Goal: Contribute content

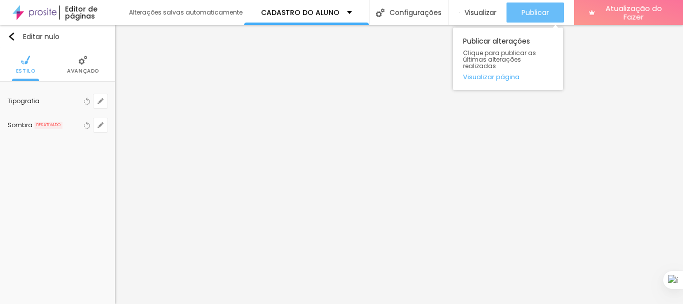
click at [549, 12] on font "Publicar" at bounding box center [536, 13] width 28 height 10
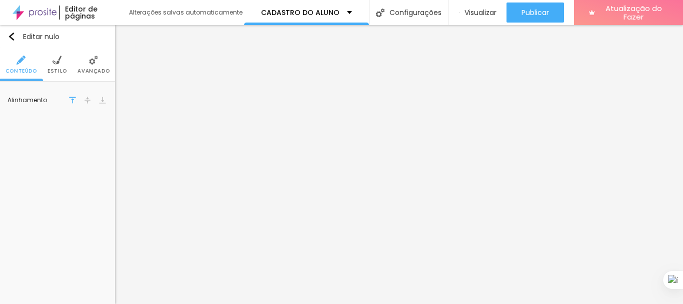
click at [61, 64] on img at bounding box center [57, 60] width 9 height 9
click at [54, 69] on font "Estilo" at bounding box center [58, 71] width 20 height 8
click at [64, 76] on li "Estilo" at bounding box center [58, 64] width 20 height 33
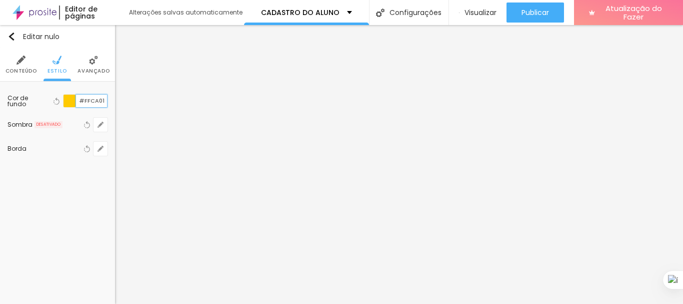
drag, startPoint x: 81, startPoint y: 99, endPoint x: 104, endPoint y: 98, distance: 23.0
click at [104, 98] on input "#FFCA01" at bounding box center [91, 101] width 31 height 13
paste input "4B0303"
type input "#4B0303"
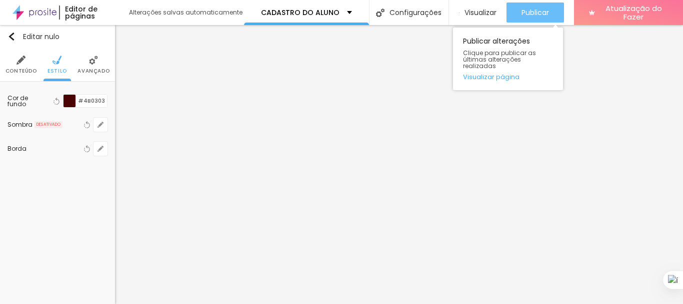
click at [544, 14] on font "Publicar" at bounding box center [536, 13] width 28 height 10
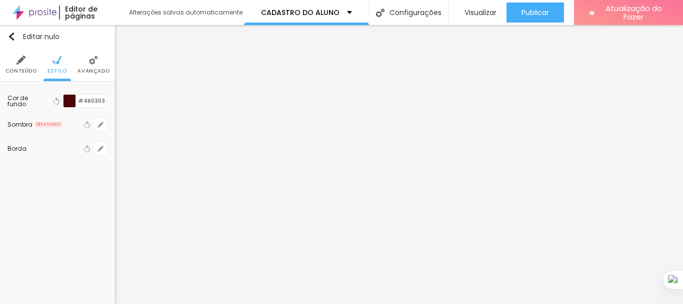
click at [29, 67] on li "Conteúdo" at bounding box center [22, 64] width 32 height 33
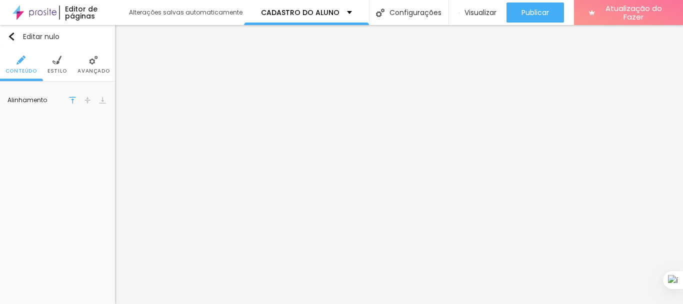
click at [55, 66] on li "Estilo" at bounding box center [58, 64] width 20 height 33
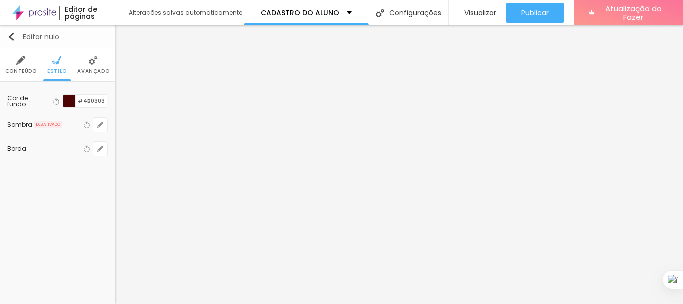
click at [11, 38] on img "button" at bounding box center [12, 37] width 8 height 8
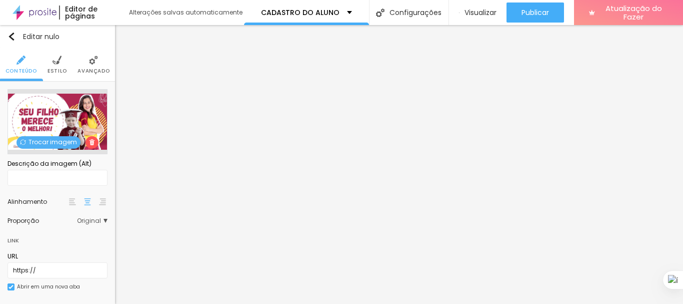
click at [49, 143] on font "Trocar imagem" at bounding box center [53, 142] width 49 height 9
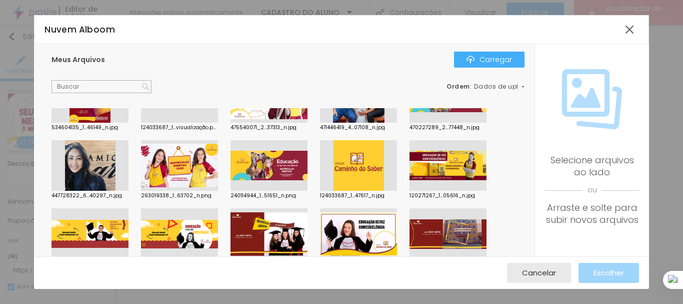
scroll to position [100, 0]
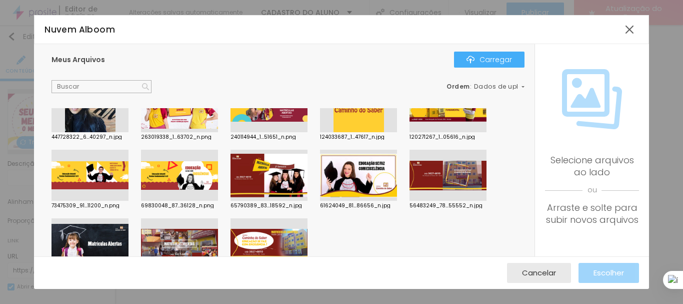
click at [284, 239] on div at bounding box center [269, 243] width 77 height 51
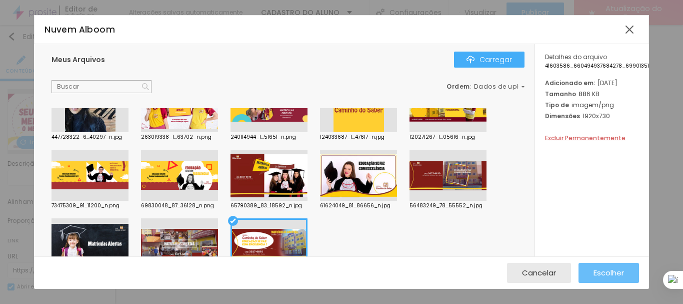
click at [617, 270] on font "Escolher" at bounding box center [609, 272] width 31 height 11
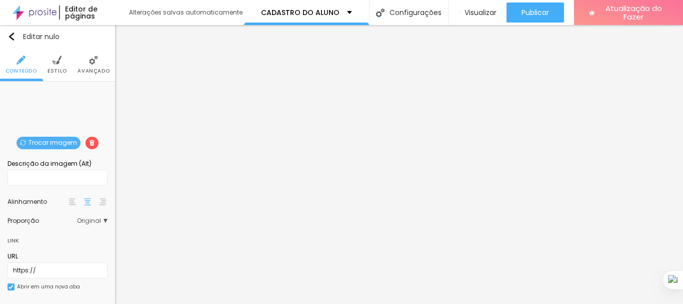
click at [53, 144] on font "Trocar imagem" at bounding box center [53, 142] width 49 height 9
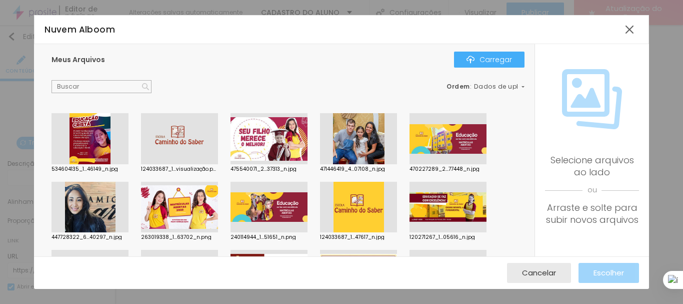
click at [429, 141] on div at bounding box center [448, 138] width 77 height 51
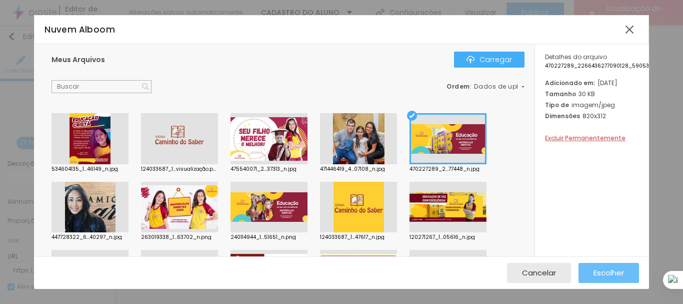
click at [611, 277] on font "Escolher" at bounding box center [609, 272] width 31 height 11
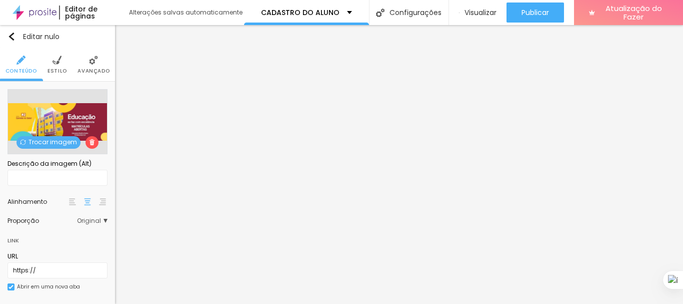
click at [56, 63] on img at bounding box center [57, 60] width 9 height 9
